Goal: Find contact information: Obtain details needed to contact an individual or organization

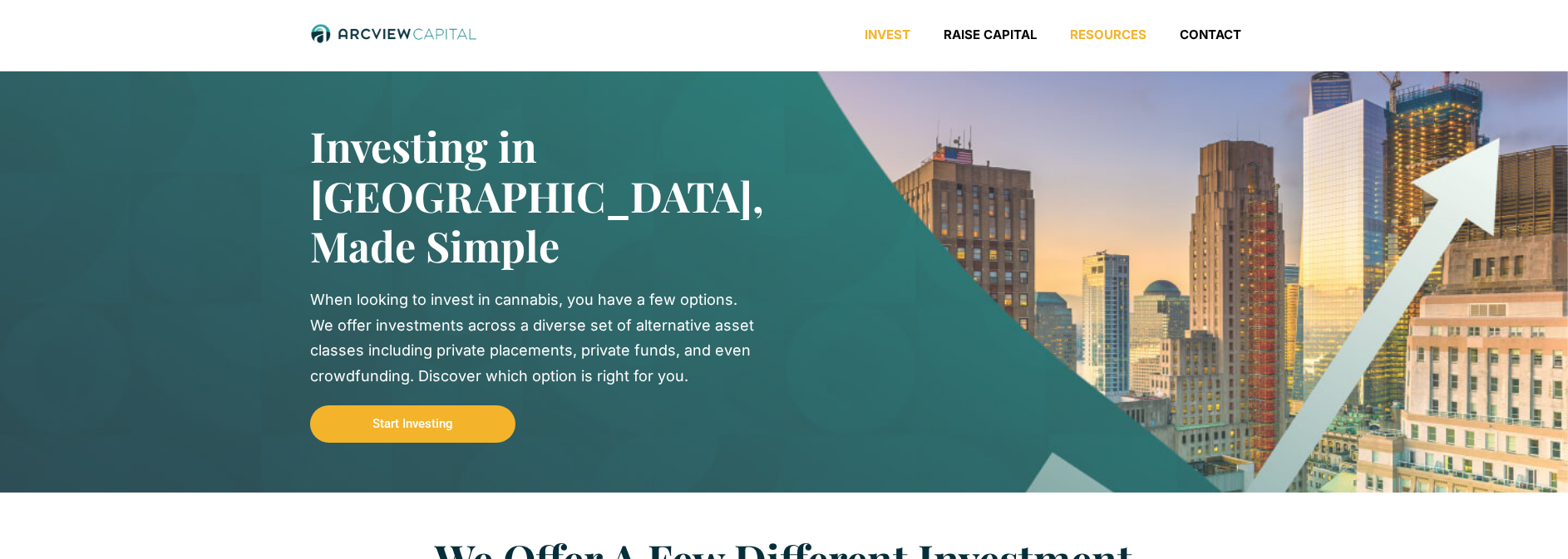
click at [1110, 39] on link "Resources" at bounding box center [1108, 35] width 109 height 17
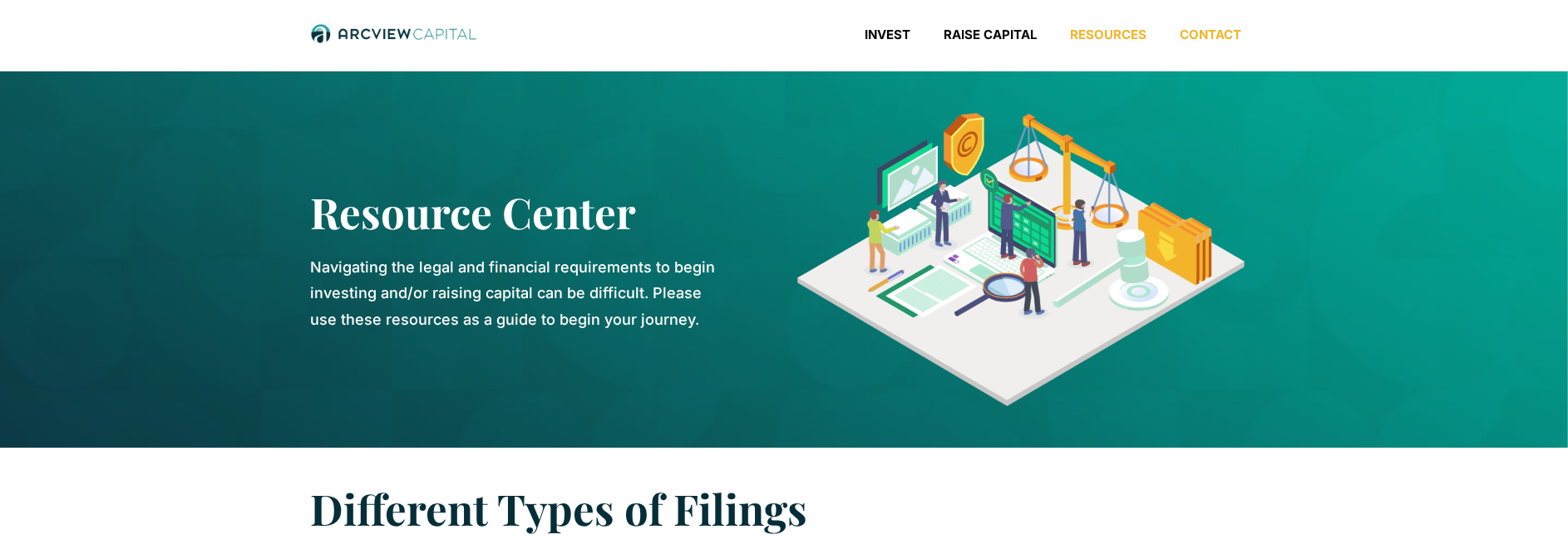
click at [1195, 29] on link "Contact" at bounding box center [1210, 35] width 95 height 17
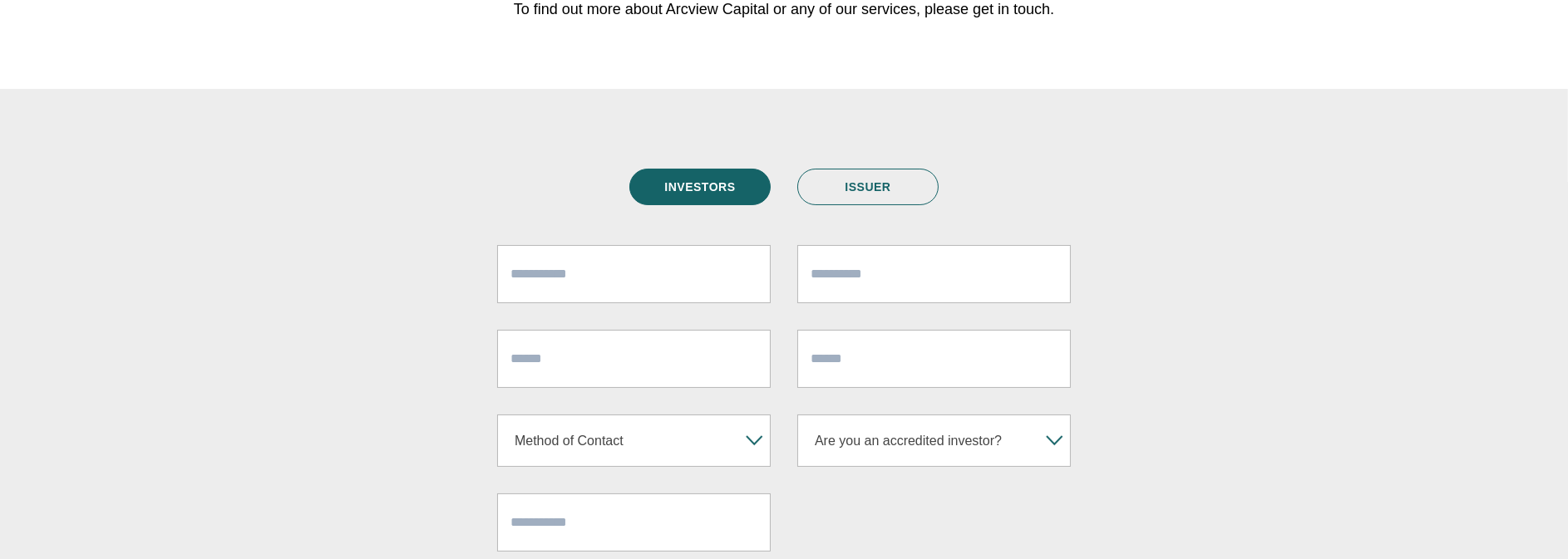
scroll to position [240, 0]
click at [885, 438] on span "Are you an accredited investor?" at bounding box center [922, 442] width 232 height 51
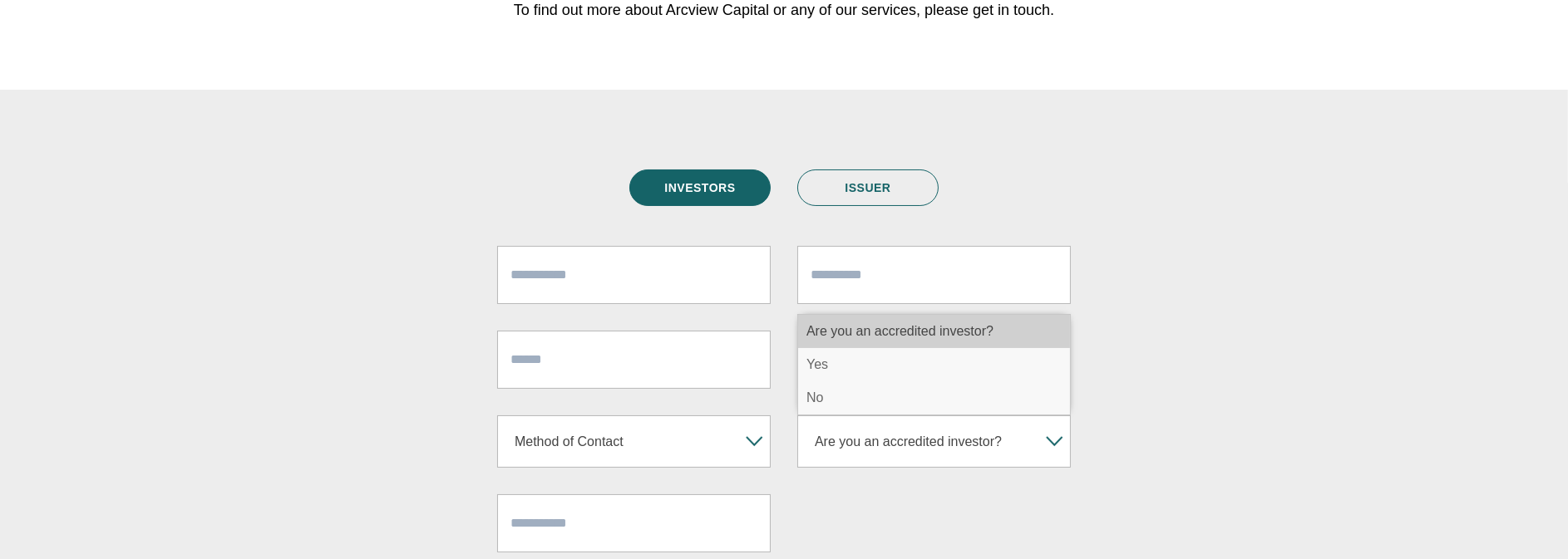
click at [885, 438] on span "Are you an accredited investor?" at bounding box center [922, 442] width 232 height 51
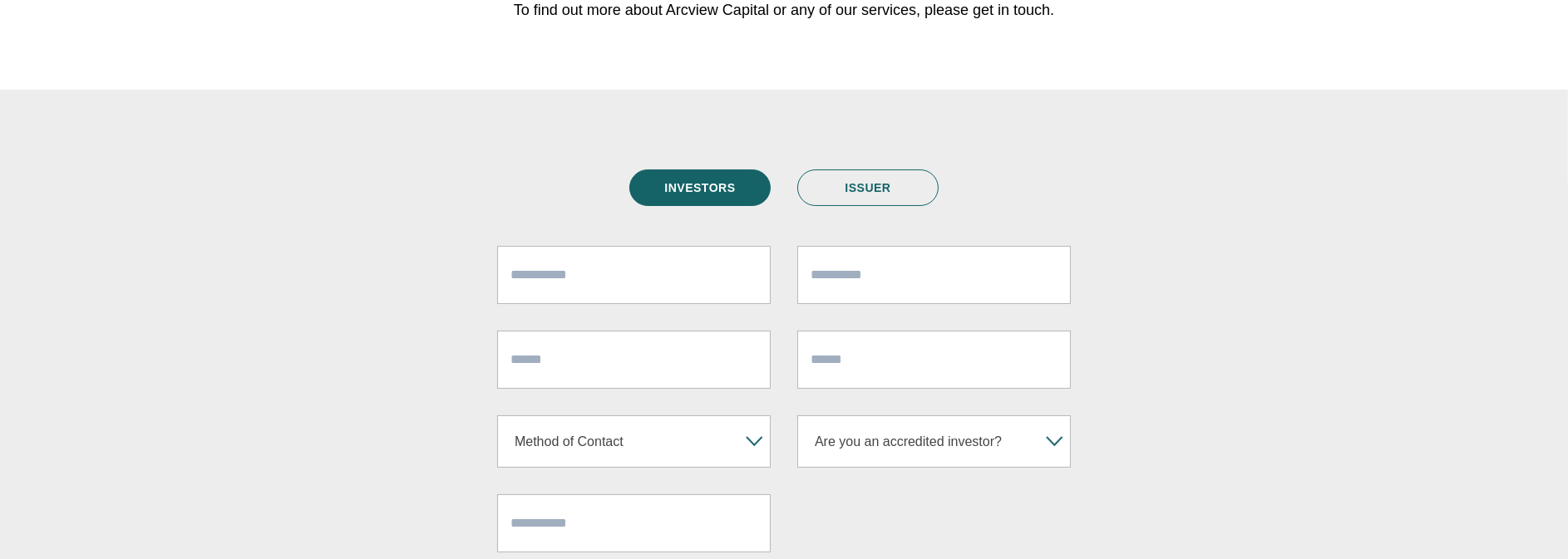
scroll to position [0, 0]
